Goal: Information Seeking & Learning: Check status

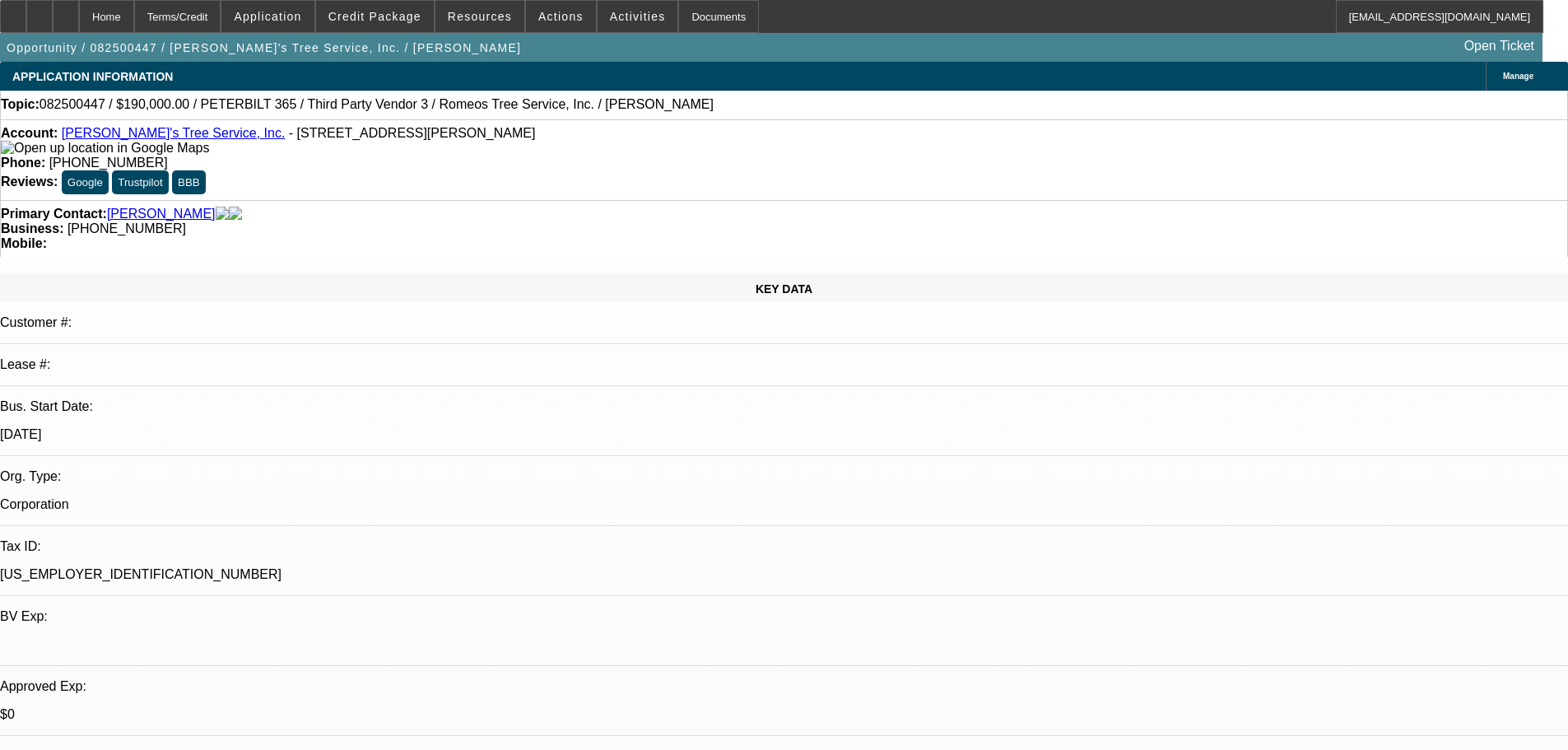
select select "0"
select select "3"
select select "0"
select select "6"
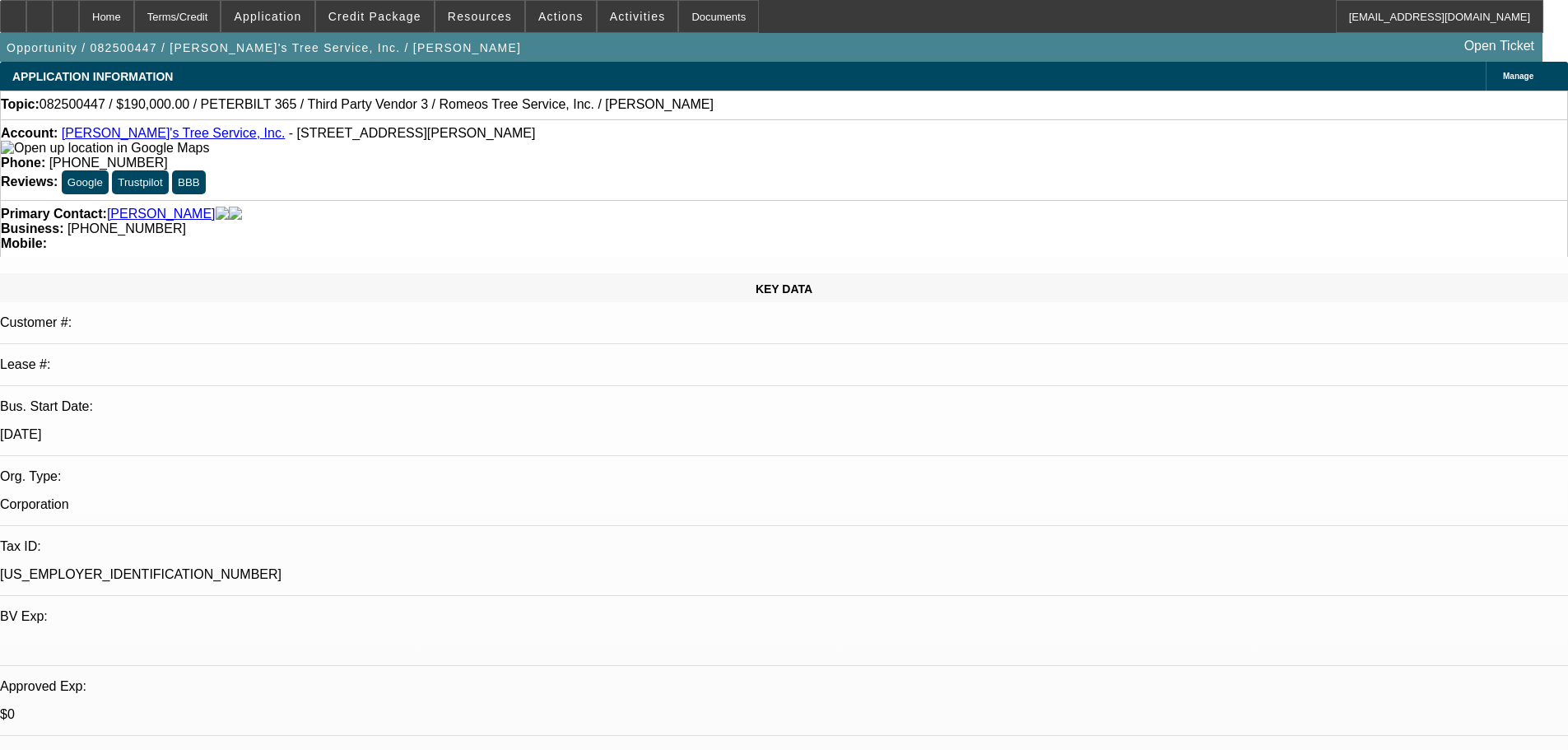
select select "0"
select select "3"
select select "0"
select select "6"
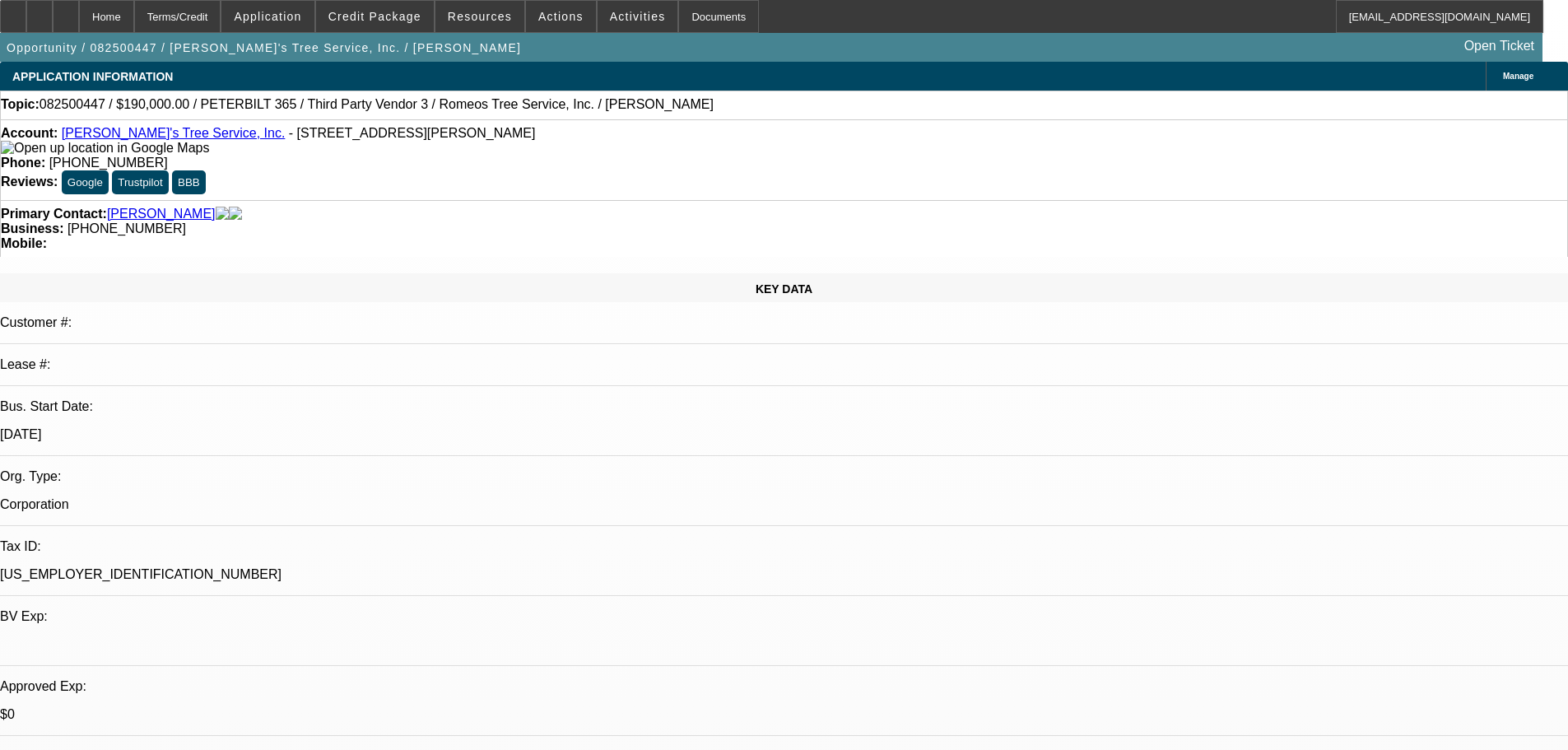
select select "0"
select select "3"
select select "0"
select select "6"
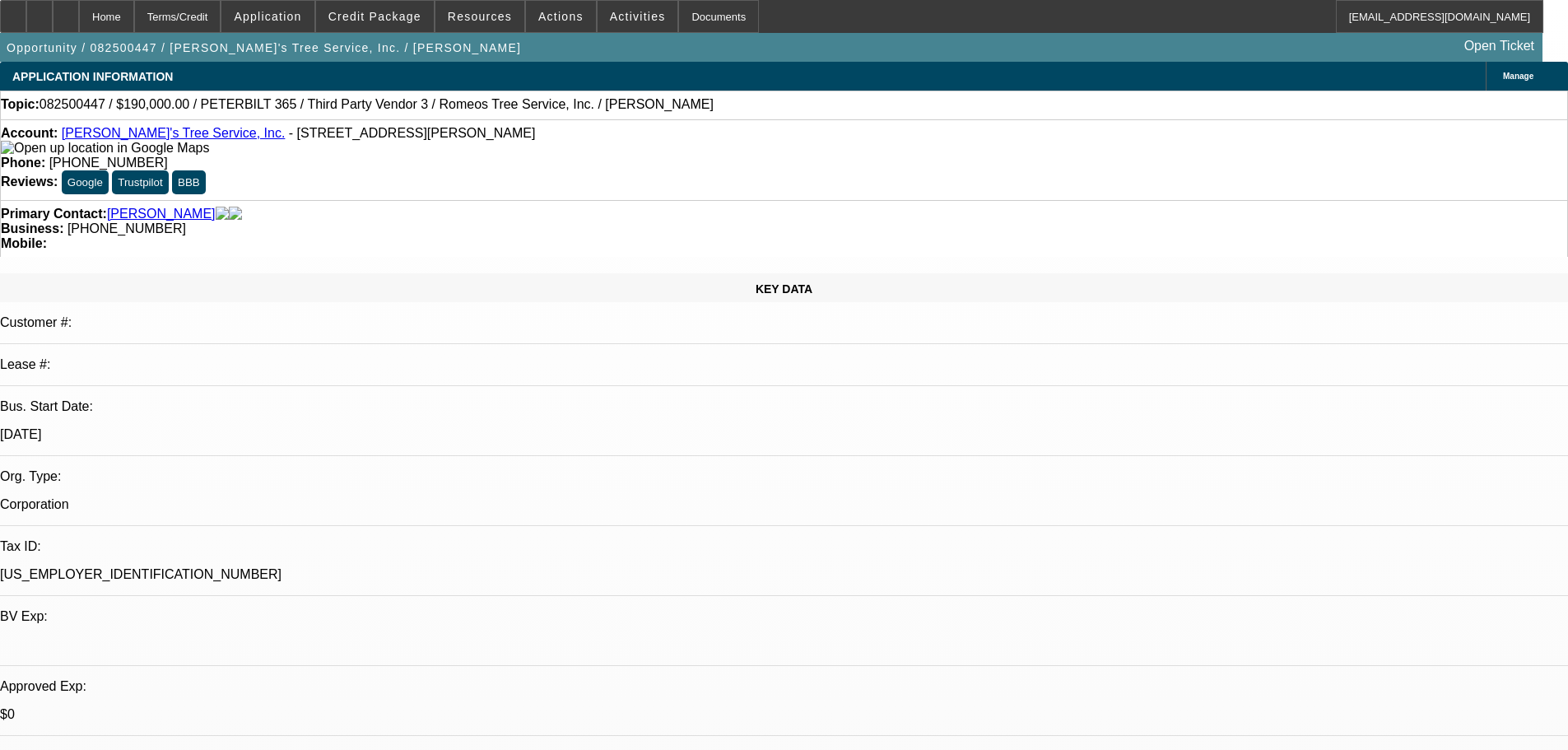
select select "0"
select select "3"
select select "0"
select select "6"
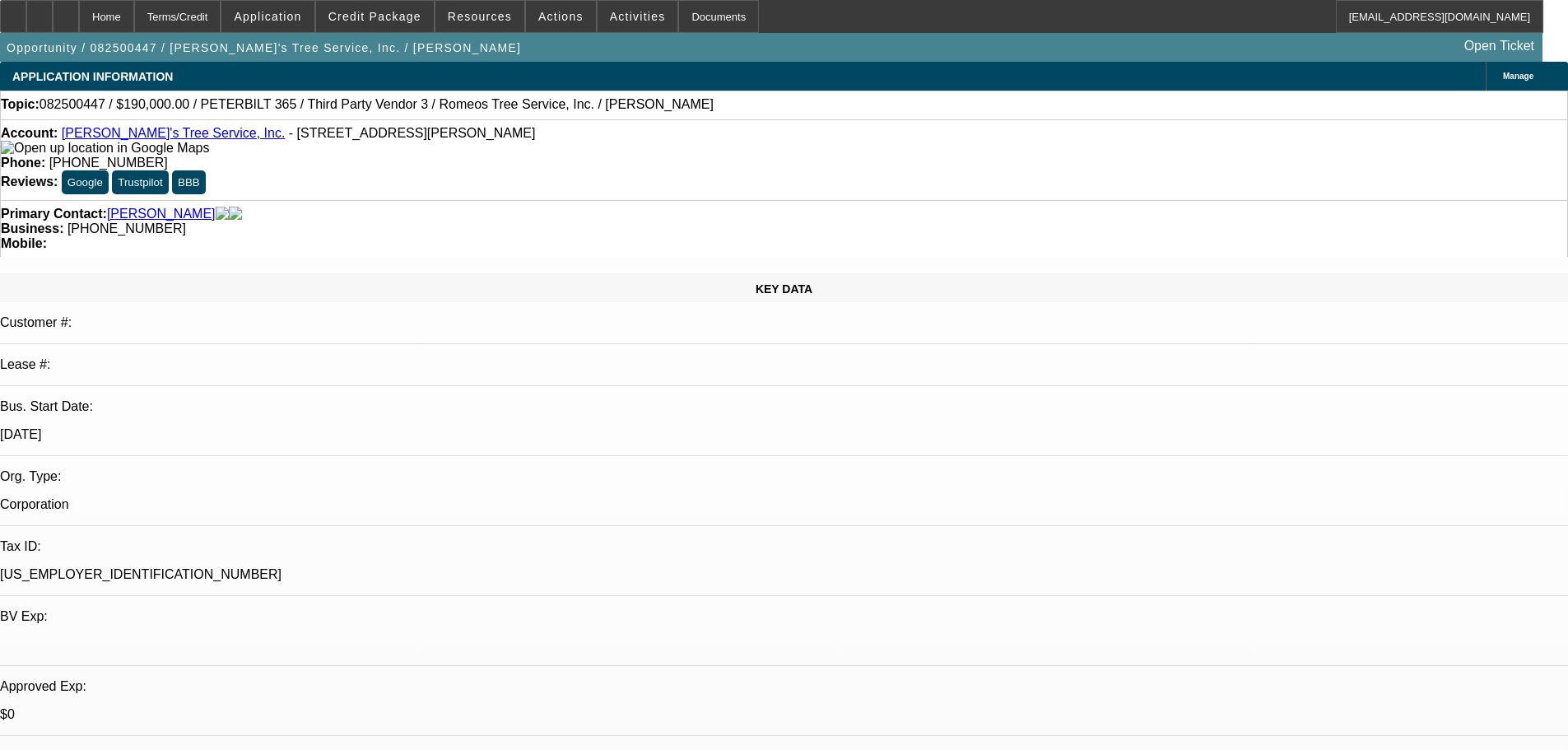
scroll to position [2469, 0]
